Goal: Book appointment/travel/reservation

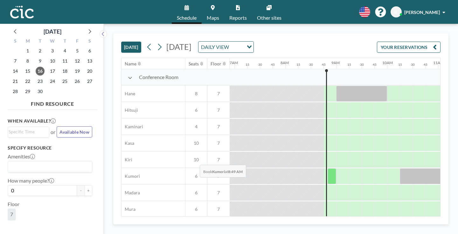
scroll to position [200, 351]
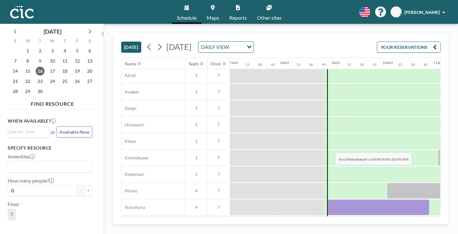
drag, startPoint x: 203, startPoint y: 136, endPoint x: 333, endPoint y: 138, distance: 130.3
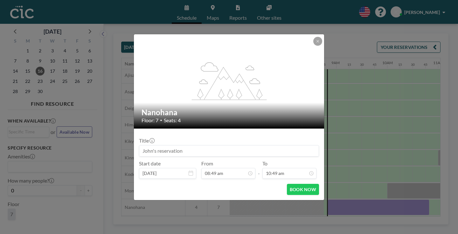
click at [316, 42] on icon at bounding box center [317, 41] width 2 height 2
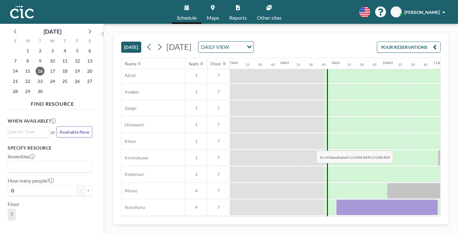
drag, startPoint x: 208, startPoint y: 137, endPoint x: 314, endPoint y: 136, distance: 106.5
click at [336, 200] on div at bounding box center [387, 208] width 102 height 16
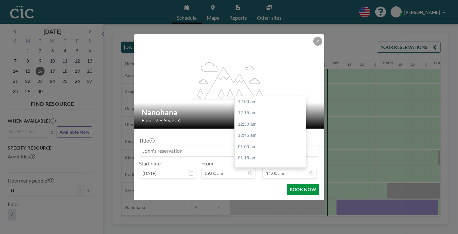
scroll to position [446, 0]
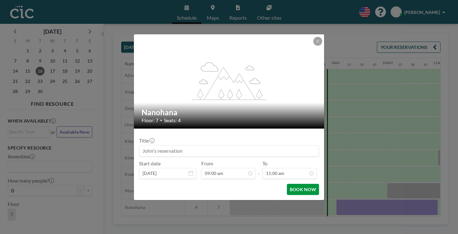
click at [287, 184] on button "BOOK NOW" at bounding box center [303, 189] width 32 height 11
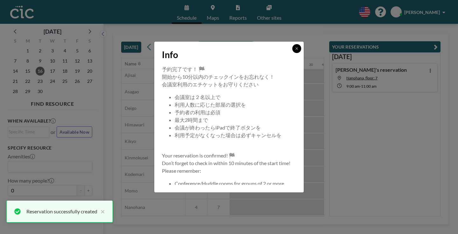
click at [292, 53] on button at bounding box center [296, 48] width 9 height 9
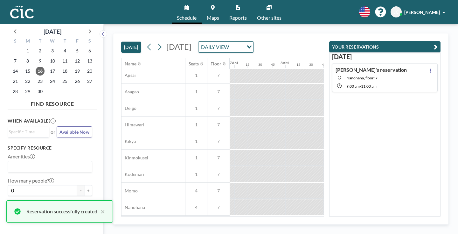
click at [437, 43] on icon "button" at bounding box center [435, 47] width 4 height 8
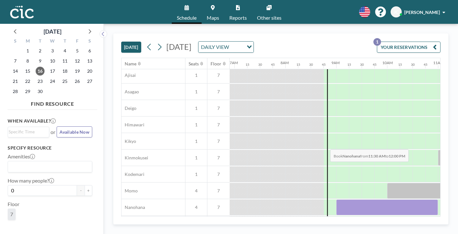
drag, startPoint x: 315, startPoint y: 134, endPoint x: 328, endPoint y: 134, distance: 12.7
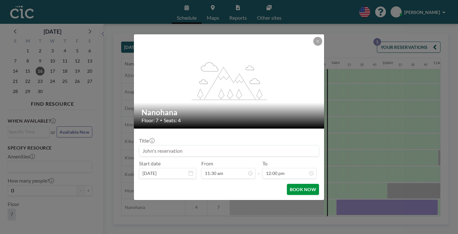
click at [298, 184] on button "BOOK NOW" at bounding box center [303, 189] width 32 height 11
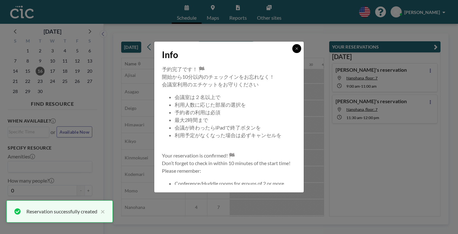
click at [295, 51] on icon at bounding box center [297, 49] width 4 height 4
